Goal: Task Accomplishment & Management: Complete application form

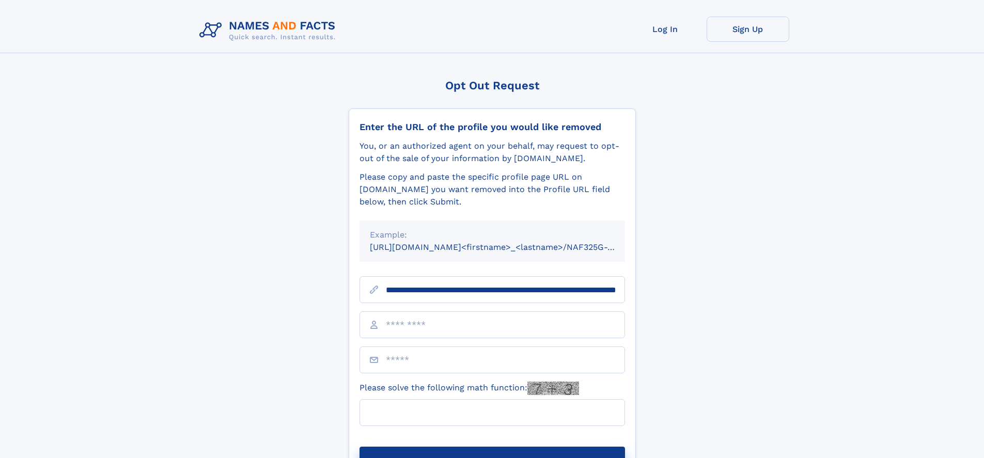
scroll to position [0, 111]
type input "**********"
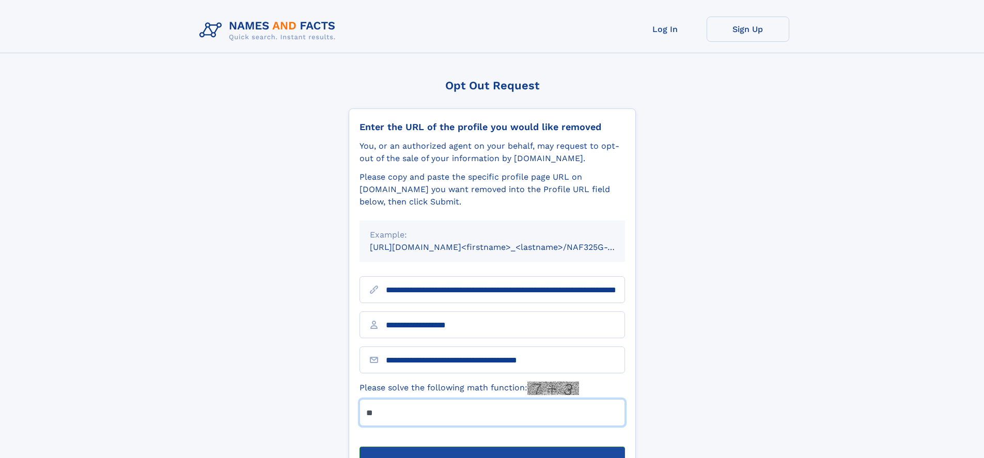
type input "**"
click at [492, 447] on button "Submit Opt Out Request" at bounding box center [493, 463] width 266 height 33
